Goal: Task Accomplishment & Management: Use online tool/utility

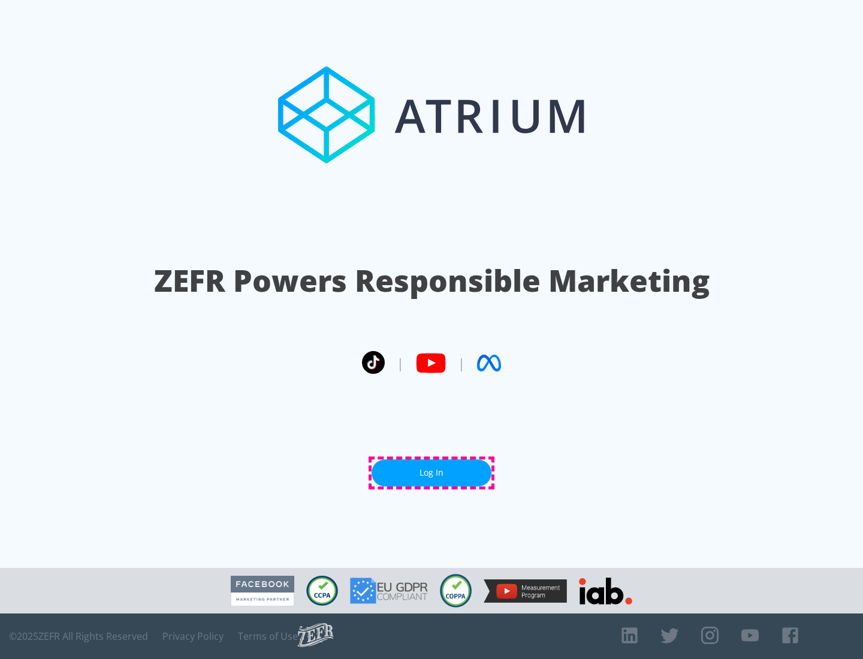
click at [432, 473] on link "Log In" at bounding box center [432, 473] width 120 height 27
